Goal: Communication & Community: Answer question/provide support

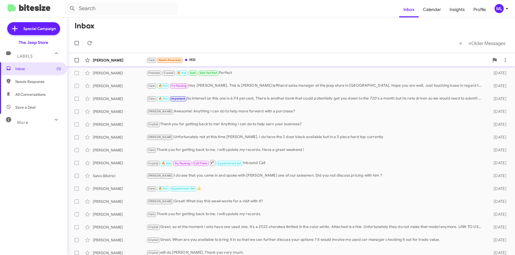
click at [199, 61] on div "Cara Needs Response Hiii" at bounding box center [317, 60] width 343 height 6
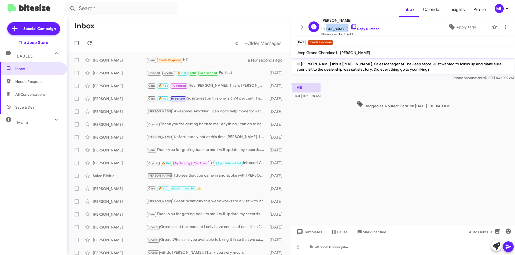
drag, startPoint x: 344, startPoint y: 28, endPoint x: 324, endPoint y: 28, distance: 19.8
click at [324, 28] on span "[PHONE_NUMBER] Copy Number" at bounding box center [349, 28] width 57 height 8
copy span "8488449049"
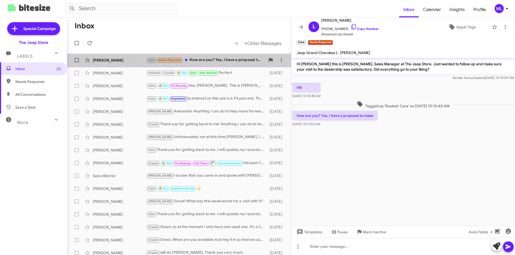
click at [217, 61] on div "Cara Needs Response How are you? Yes, I have a proposal to make" at bounding box center [205, 60] width 119 height 6
